Goal: Task Accomplishment & Management: Use online tool/utility

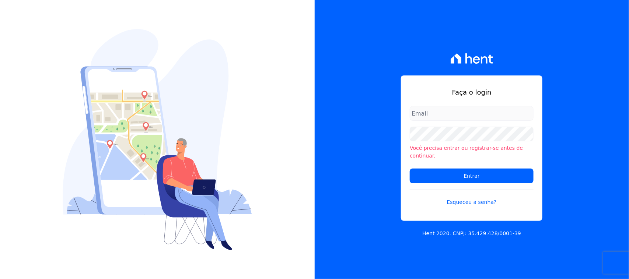
click at [460, 116] on input "email" at bounding box center [472, 113] width 124 height 15
type input "cobranca@construtorafarias.com.br"
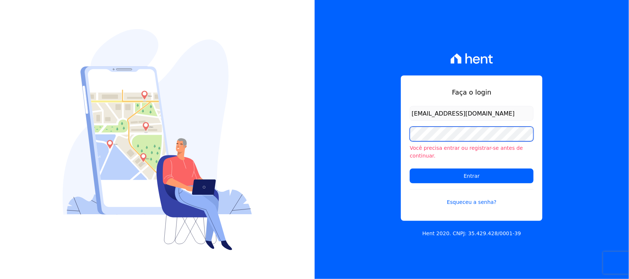
click at [410, 169] on input "Entrar" at bounding box center [472, 176] width 124 height 15
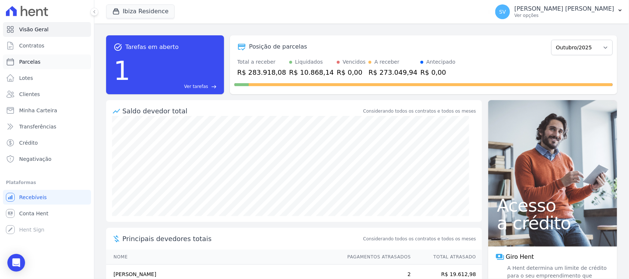
click at [47, 66] on link "Parcelas" at bounding box center [47, 62] width 88 height 15
select select
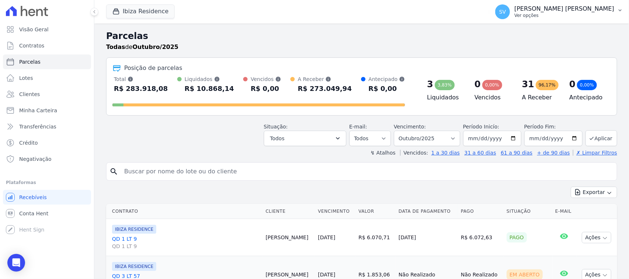
click at [528, 19] on div "SV SHIRLEY VANESSA SOUSA ALVES Ver opções" at bounding box center [554, 11] width 119 height 15
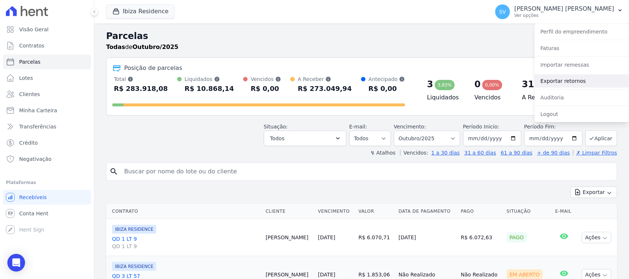
click at [545, 80] on link "Exportar retornos" at bounding box center [581, 80] width 94 height 13
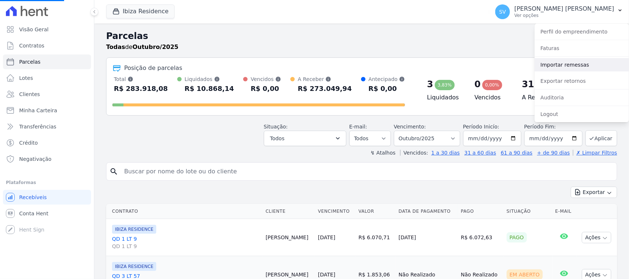
click at [558, 67] on link "Importar remessas" at bounding box center [581, 64] width 94 height 13
click at [586, 82] on link "Exportar retornos" at bounding box center [581, 80] width 94 height 13
click at [389, 29] on h2 "Parcelas" at bounding box center [361, 35] width 511 height 13
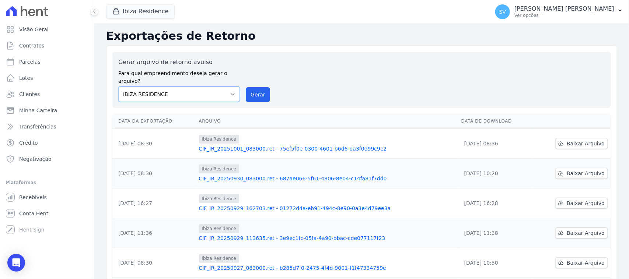
click at [203, 87] on select "[GEOGRAPHIC_DATA] COMPLEXO RESIDENCIAL [GEOGRAPHIC_DATA] 300 - [PERSON_NAME][GE…" at bounding box center [179, 94] width 122 height 15
select select "a999329b-d322-46c5-b2df-9163b092fb9b"
click at [118, 87] on select "BAHAMAS EAST VILLAGE COMPLEXO RESIDENCIAL CUIABÁ 300 - JOÃO DE BARRO IBIZA RESI…" at bounding box center [179, 94] width 122 height 15
click at [246, 89] on button "Gerar" at bounding box center [258, 94] width 24 height 15
click at [217, 87] on select "[GEOGRAPHIC_DATA] COMPLEXO RESIDENCIAL [GEOGRAPHIC_DATA] 300 - [PERSON_NAME][GE…" at bounding box center [179, 94] width 122 height 15
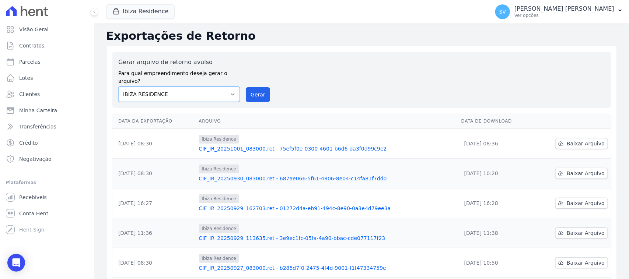
select select "a999329b-d322-46c5-b2df-9163b092fb9b"
click at [118, 87] on select "[GEOGRAPHIC_DATA] COMPLEXO RESIDENCIAL [GEOGRAPHIC_DATA] 300 - [GEOGRAPHIC_DATA…" at bounding box center [179, 94] width 122 height 15
click at [250, 87] on button "Gerar" at bounding box center [258, 94] width 24 height 15
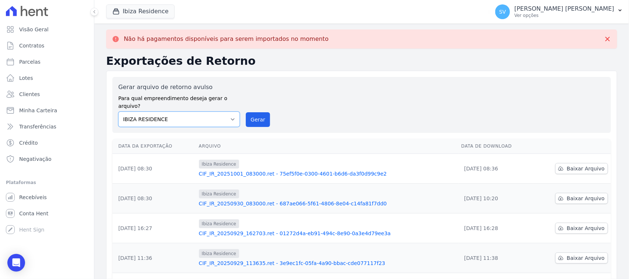
click at [208, 112] on select "[GEOGRAPHIC_DATA] COMPLEXO RESIDENCIAL [GEOGRAPHIC_DATA] 300 - [GEOGRAPHIC_DATA…" at bounding box center [179, 119] width 122 height 15
select select "4da9ed21-cc8e-4588-a6ed-caad911ee607"
click at [118, 112] on select "[GEOGRAPHIC_DATA] COMPLEXO RESIDENCIAL [GEOGRAPHIC_DATA] 300 - [GEOGRAPHIC_DATA…" at bounding box center [179, 119] width 122 height 15
drag, startPoint x: 254, startPoint y: 115, endPoint x: 339, endPoint y: 63, distance: 99.3
click at [254, 114] on button "Gerar" at bounding box center [258, 119] width 24 height 15
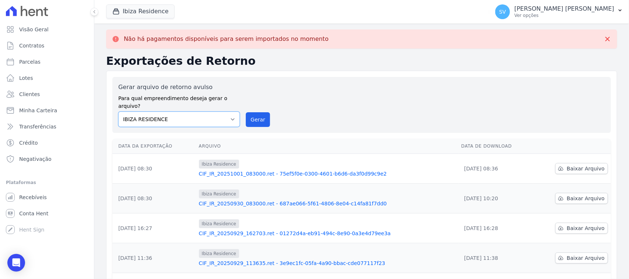
click at [223, 113] on select "[GEOGRAPHIC_DATA] COMPLEXO RESIDENCIAL [GEOGRAPHIC_DATA] 300 - [GEOGRAPHIC_DATA…" at bounding box center [179, 119] width 122 height 15
click at [118, 112] on select "[GEOGRAPHIC_DATA] COMPLEXO RESIDENCIAL [GEOGRAPHIC_DATA] 300 - [GEOGRAPHIC_DATA…" at bounding box center [179, 119] width 122 height 15
click at [255, 112] on button "Gerar" at bounding box center [258, 119] width 24 height 15
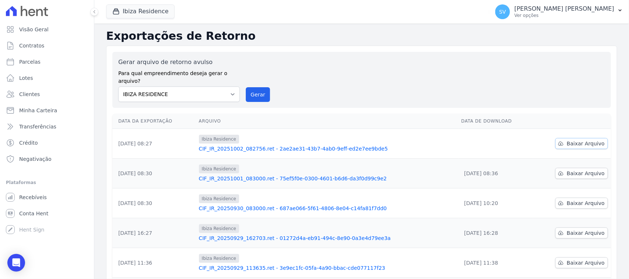
click at [561, 138] on link "Baixar Arquivo" at bounding box center [581, 143] width 53 height 11
click at [329, 69] on div "Gerar arquivo de retorno avulso Para qual empreendimento deseja gerar o arquivo…" at bounding box center [361, 80] width 486 height 44
click at [204, 87] on select "[GEOGRAPHIC_DATA] COMPLEXO RESIDENCIAL [GEOGRAPHIC_DATA] 300 - [GEOGRAPHIC_DATA…" at bounding box center [179, 94] width 122 height 15
select select "4da9ed21-cc8e-4588-a6ed-caad911ee607"
click at [118, 87] on select "[GEOGRAPHIC_DATA] COMPLEXO RESIDENCIAL [GEOGRAPHIC_DATA] 300 - [GEOGRAPHIC_DATA…" at bounding box center [179, 94] width 122 height 15
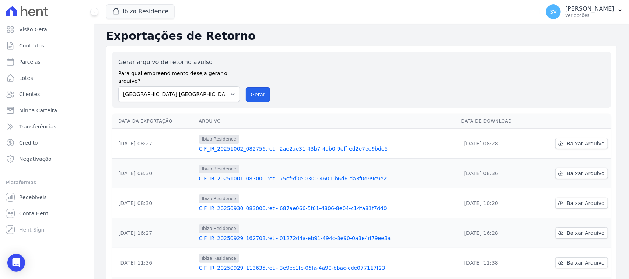
click at [252, 89] on button "Gerar" at bounding box center [258, 94] width 24 height 15
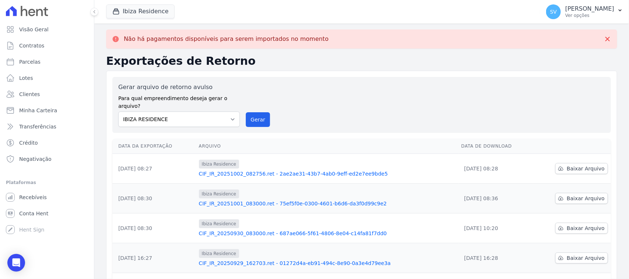
click at [212, 122] on div "Gerar arquivo de retorno avulso Para qual empreendimento deseja gerar o arquivo…" at bounding box center [361, 105] width 498 height 56
drag, startPoint x: 216, startPoint y: 109, endPoint x: 214, endPoint y: 118, distance: 9.5
click at [216, 112] on select "[GEOGRAPHIC_DATA] COMPLEXO RESIDENCIAL [GEOGRAPHIC_DATA] 300 - [GEOGRAPHIC_DATA…" at bounding box center [179, 119] width 122 height 15
select select "a999329b-d322-46c5-b2df-9163b092fb9b"
click at [118, 112] on select "[GEOGRAPHIC_DATA] COMPLEXO RESIDENCIAL [GEOGRAPHIC_DATA] 300 - [GEOGRAPHIC_DATA…" at bounding box center [179, 119] width 122 height 15
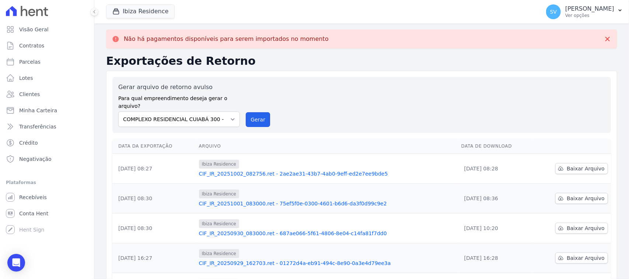
click at [249, 117] on button "Gerar" at bounding box center [258, 119] width 24 height 15
click at [215, 113] on select "[GEOGRAPHIC_DATA] COMPLEXO RESIDENCIAL [GEOGRAPHIC_DATA] 300 - [GEOGRAPHIC_DATA…" at bounding box center [179, 119] width 122 height 15
click at [118, 112] on select "[GEOGRAPHIC_DATA] COMPLEXO RESIDENCIAL [GEOGRAPHIC_DATA] 300 - [GEOGRAPHIC_DATA…" at bounding box center [179, 119] width 122 height 15
drag, startPoint x: 258, startPoint y: 107, endPoint x: 331, endPoint y: 66, distance: 83.1
click at [258, 112] on button "Gerar" at bounding box center [258, 119] width 24 height 15
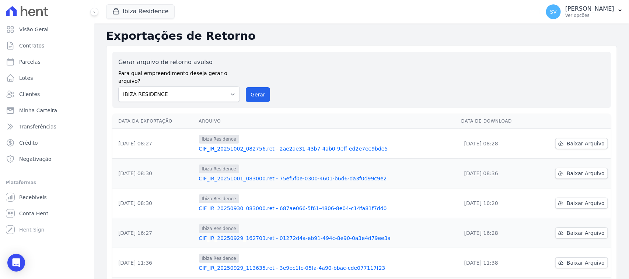
click at [308, 72] on div "Gerar arquivo de retorno avulso Para qual empreendimento deseja gerar o arquivo…" at bounding box center [361, 80] width 486 height 44
click at [297, 72] on div "Gerar arquivo de retorno avulso Para qual empreendimento deseja gerar o arquivo…" at bounding box center [361, 80] width 486 height 44
drag, startPoint x: 218, startPoint y: 82, endPoint x: 217, endPoint y: 91, distance: 9.0
click at [218, 87] on select "[GEOGRAPHIC_DATA] COMPLEXO RESIDENCIAL [GEOGRAPHIC_DATA] 300 - [GEOGRAPHIC_DATA…" at bounding box center [179, 94] width 122 height 15
select select "4da9ed21-cc8e-4588-a6ed-caad911ee607"
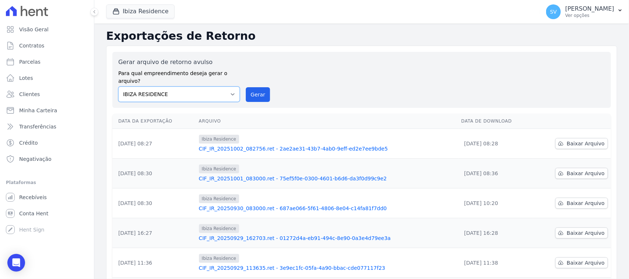
click at [118, 87] on select "[GEOGRAPHIC_DATA] COMPLEXO RESIDENCIAL [GEOGRAPHIC_DATA] 300 - [GEOGRAPHIC_DATA…" at bounding box center [179, 94] width 122 height 15
click at [254, 91] on button "Gerar" at bounding box center [258, 94] width 24 height 15
click at [212, 88] on select "[GEOGRAPHIC_DATA] COMPLEXO RESIDENCIAL [GEOGRAPHIC_DATA] 300 - [GEOGRAPHIC_DATA…" at bounding box center [179, 94] width 122 height 15
select select "4da9ed21-cc8e-4588-a6ed-caad911ee607"
click at [118, 87] on select "[GEOGRAPHIC_DATA] COMPLEXO RESIDENCIAL [GEOGRAPHIC_DATA] 300 - [GEOGRAPHIC_DATA…" at bounding box center [179, 94] width 122 height 15
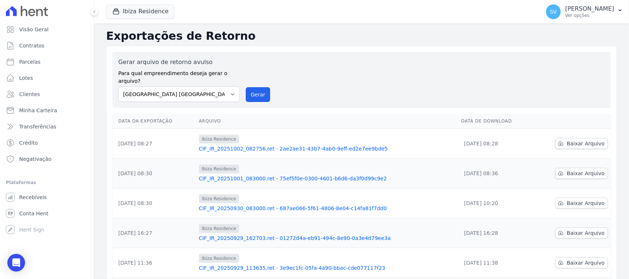
drag, startPoint x: 253, startPoint y: 88, endPoint x: 345, endPoint y: 63, distance: 96.2
click at [253, 89] on button "Gerar" at bounding box center [258, 94] width 24 height 15
click at [220, 96] on div "Gerar arquivo de retorno avulso Para qual empreendimento deseja gerar o arquivo…" at bounding box center [361, 80] width 498 height 56
click at [216, 91] on select "[GEOGRAPHIC_DATA] COMPLEXO RESIDENCIAL [GEOGRAPHIC_DATA] 300 - [GEOGRAPHIC_DATA…" at bounding box center [179, 94] width 122 height 15
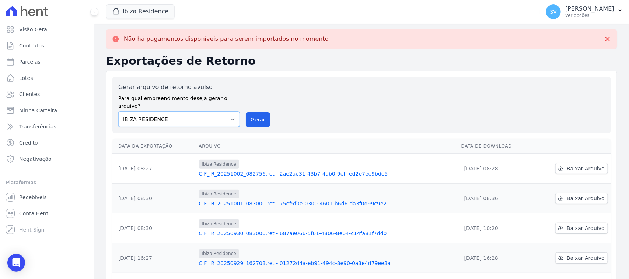
click at [224, 112] on select "[GEOGRAPHIC_DATA] COMPLEXO RESIDENCIAL [GEOGRAPHIC_DATA] 300 - [GEOGRAPHIC_DATA…" at bounding box center [179, 119] width 122 height 15
select select "a999329b-d322-46c5-b2df-9163b092fb9b"
click at [118, 112] on select "[GEOGRAPHIC_DATA] COMPLEXO RESIDENCIAL [GEOGRAPHIC_DATA] 300 - [GEOGRAPHIC_DATA…" at bounding box center [179, 119] width 122 height 15
click at [252, 115] on button "Gerar" at bounding box center [258, 119] width 24 height 15
click at [214, 112] on select "[GEOGRAPHIC_DATA] COMPLEXO RESIDENCIAL [GEOGRAPHIC_DATA] 300 - [GEOGRAPHIC_DATA…" at bounding box center [179, 119] width 122 height 15
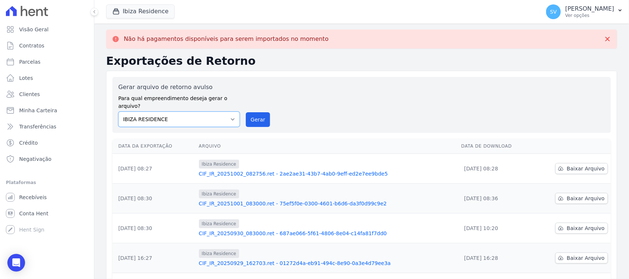
click at [118, 112] on select "[GEOGRAPHIC_DATA] COMPLEXO RESIDENCIAL [GEOGRAPHIC_DATA] 300 - [GEOGRAPHIC_DATA…" at bounding box center [179, 119] width 122 height 15
drag, startPoint x: 252, startPoint y: 115, endPoint x: 344, endPoint y: 67, distance: 102.9
click at [252, 115] on button "Gerar" at bounding box center [258, 119] width 24 height 15
drag, startPoint x: 115, startPoint y: 9, endPoint x: 111, endPoint y: 14, distance: 6.0
click at [114, 10] on icon "button" at bounding box center [115, 11] width 7 height 7
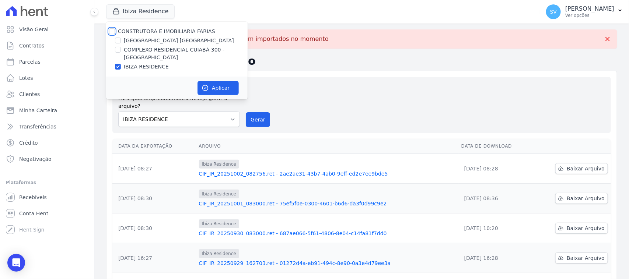
drag, startPoint x: 110, startPoint y: 29, endPoint x: 178, endPoint y: 78, distance: 83.9
click at [110, 29] on input "CONSTRUTORA E IMOBILIARIA FARIAS" at bounding box center [112, 31] width 6 height 6
checkbox input "true"
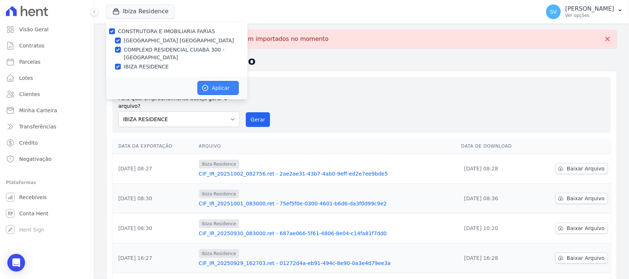
drag, startPoint x: 205, startPoint y: 84, endPoint x: 196, endPoint y: 88, distance: 9.6
click at [201, 85] on icon "button" at bounding box center [204, 87] width 7 height 7
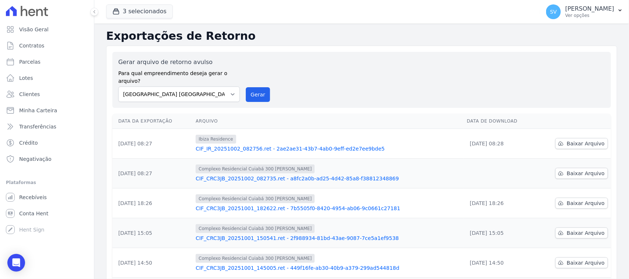
drag, startPoint x: 188, startPoint y: 75, endPoint x: 189, endPoint y: 83, distance: 7.4
click at [188, 76] on label "Para qual empreendimento deseja gerar o arquivo?" at bounding box center [179, 76] width 122 height 18
click at [191, 88] on select "[GEOGRAPHIC_DATA] COMPLEXO RESIDENCIAL [GEOGRAPHIC_DATA] 300 - [GEOGRAPHIC_DATA…" at bounding box center [179, 94] width 122 height 15
click at [253, 87] on button "Gerar" at bounding box center [258, 94] width 24 height 15
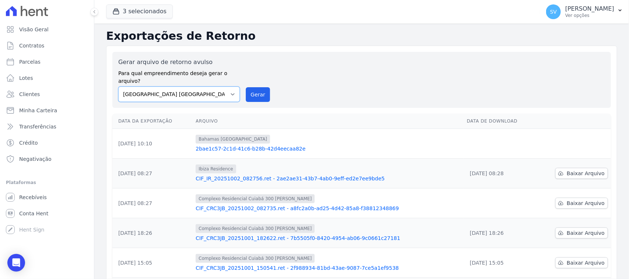
drag, startPoint x: 225, startPoint y: 86, endPoint x: 224, endPoint y: 91, distance: 5.6
click at [225, 87] on select "[GEOGRAPHIC_DATA] COMPLEXO RESIDENCIAL [GEOGRAPHIC_DATA] 300 - [GEOGRAPHIC_DATA…" at bounding box center [179, 94] width 122 height 15
select select "73a372cd-5640-41c8-aaea-11bd74619c10"
click at [118, 87] on select "[GEOGRAPHIC_DATA] COMPLEXO RESIDENCIAL [GEOGRAPHIC_DATA] 300 - [GEOGRAPHIC_DATA…" at bounding box center [179, 94] width 122 height 15
click at [258, 87] on button "Gerar" at bounding box center [258, 94] width 24 height 15
